Goal: Contribute content: Add original content to the website for others to see

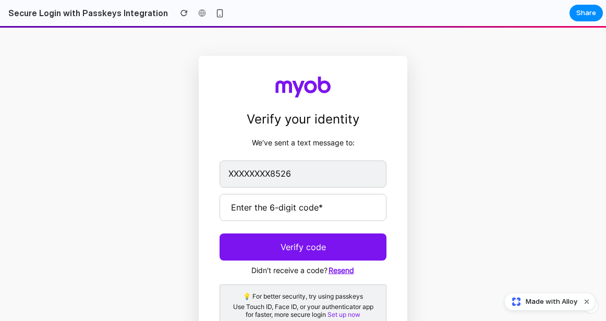
click at [316, 123] on h1 "Verify your identity" at bounding box center [303, 119] width 167 height 19
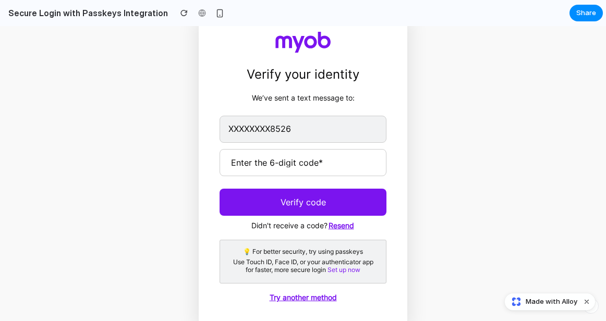
scroll to position [47, 0]
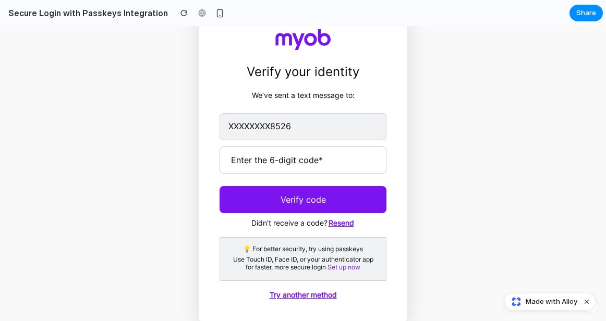
click at [540, 305] on span "Made with Alloy" at bounding box center [552, 302] width 52 height 10
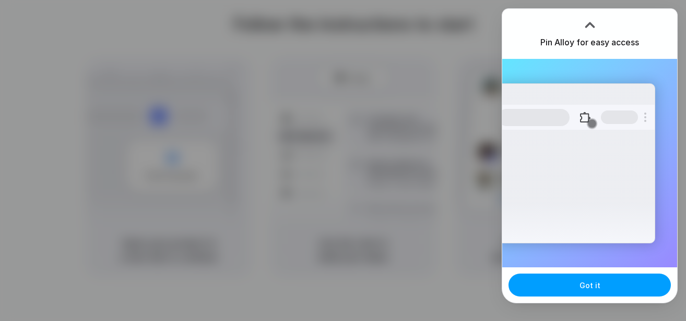
click at [617, 279] on button "Got it" at bounding box center [589, 285] width 162 height 23
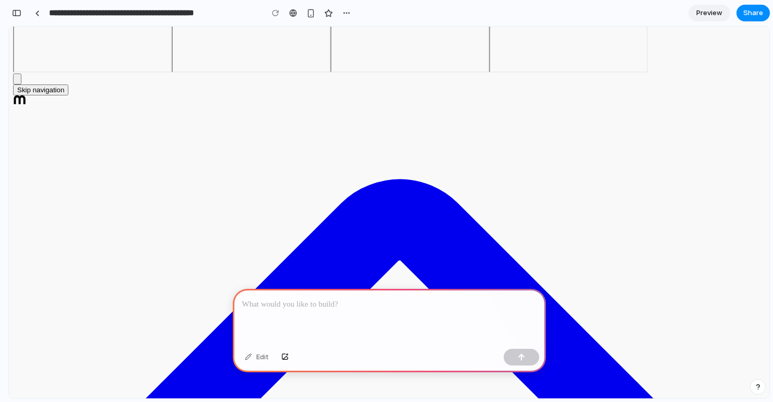
scroll to position [221, 0]
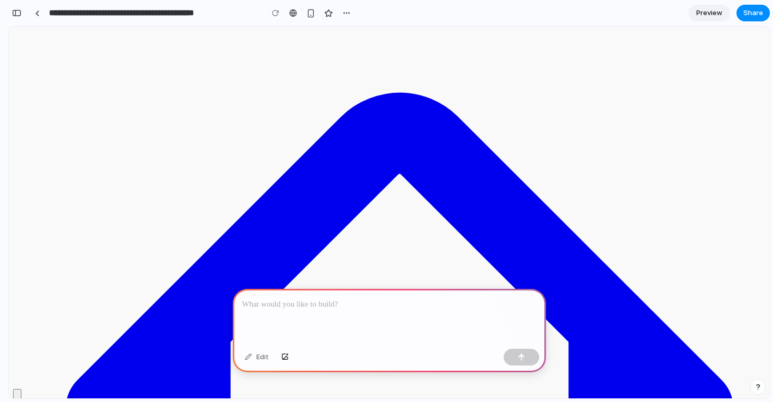
scroll to position [0, 0]
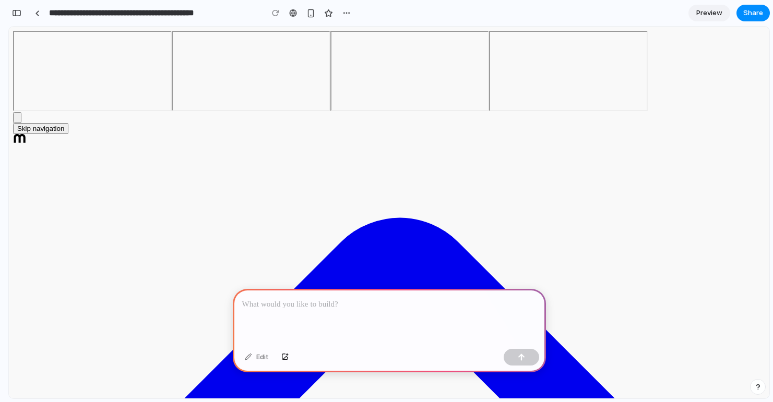
click at [23, 127] on icon "Expand navigation bar" at bounding box center [22, 124] width 3 height 5
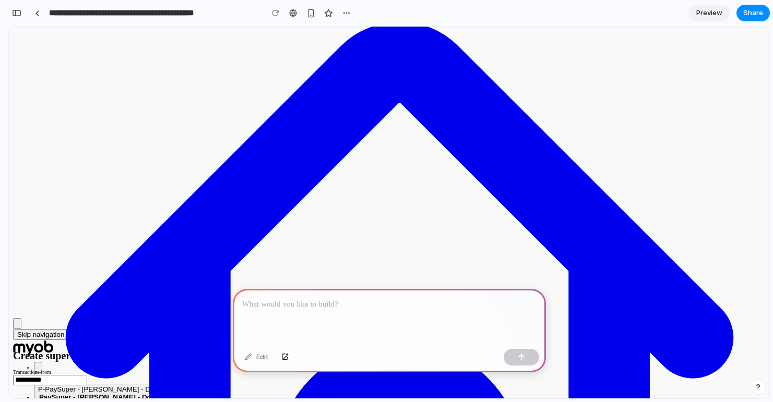
scroll to position [131, 0]
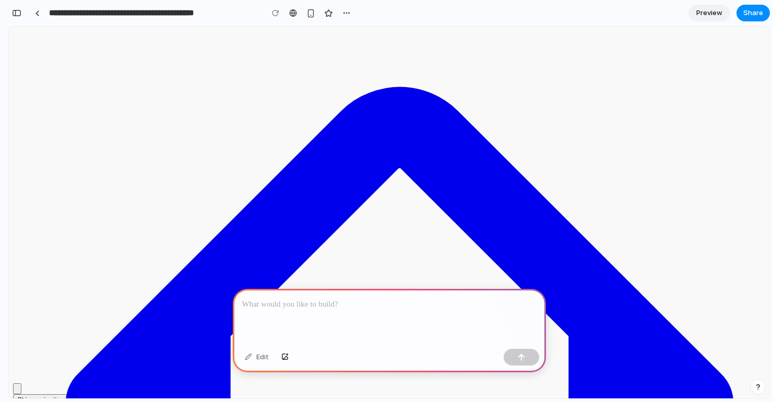
click at [320, 303] on p at bounding box center [389, 304] width 294 height 13
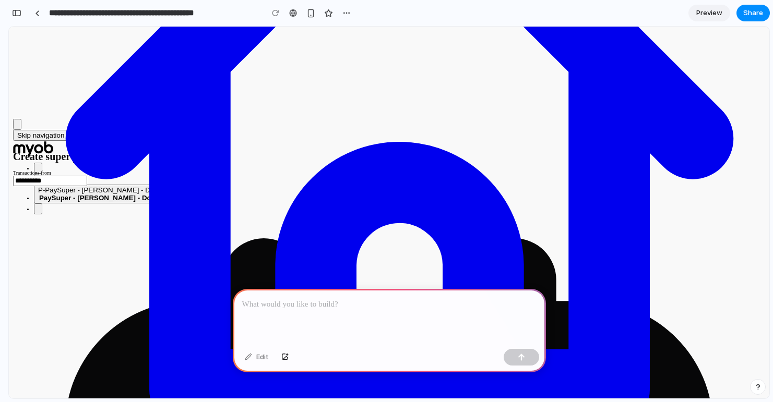
scroll to position [162, 0]
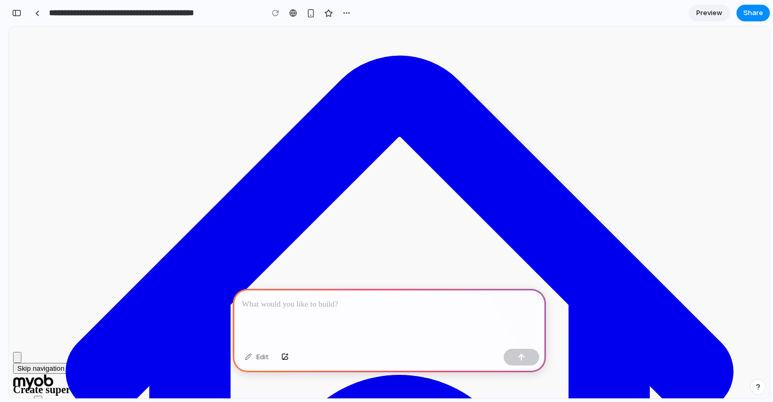
click at [371, 304] on p at bounding box center [387, 304] width 290 height 13
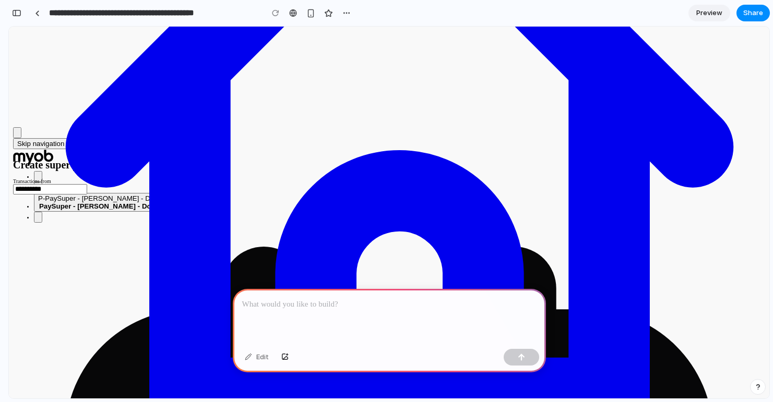
scroll to position [396, 0]
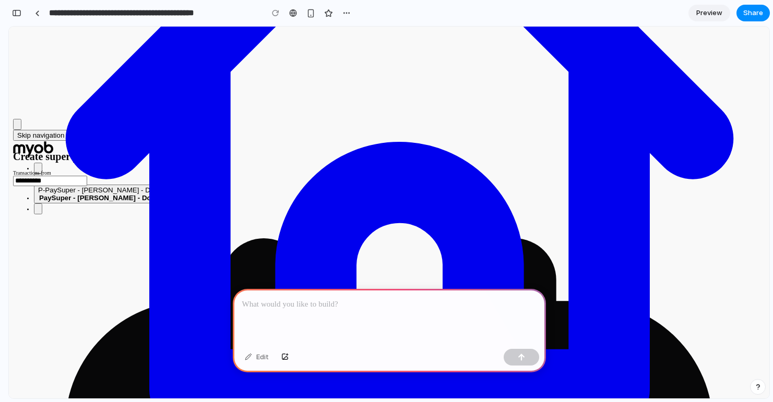
click at [327, 304] on p at bounding box center [387, 304] width 290 height 13
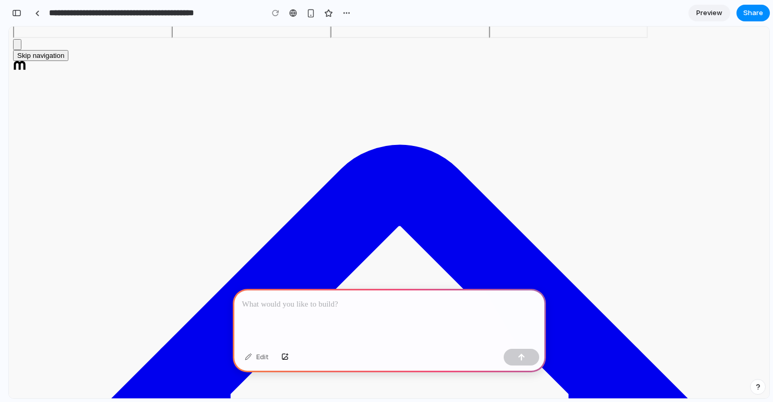
scroll to position [161, 0]
